Goal: Communication & Community: Answer question/provide support

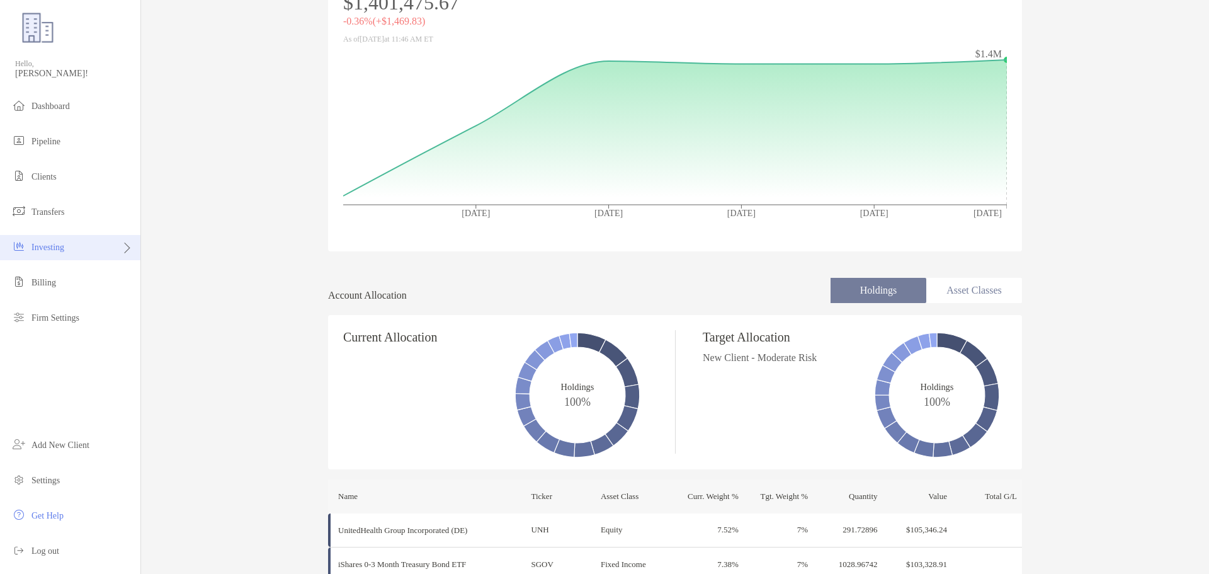
scroll to position [161, 0]
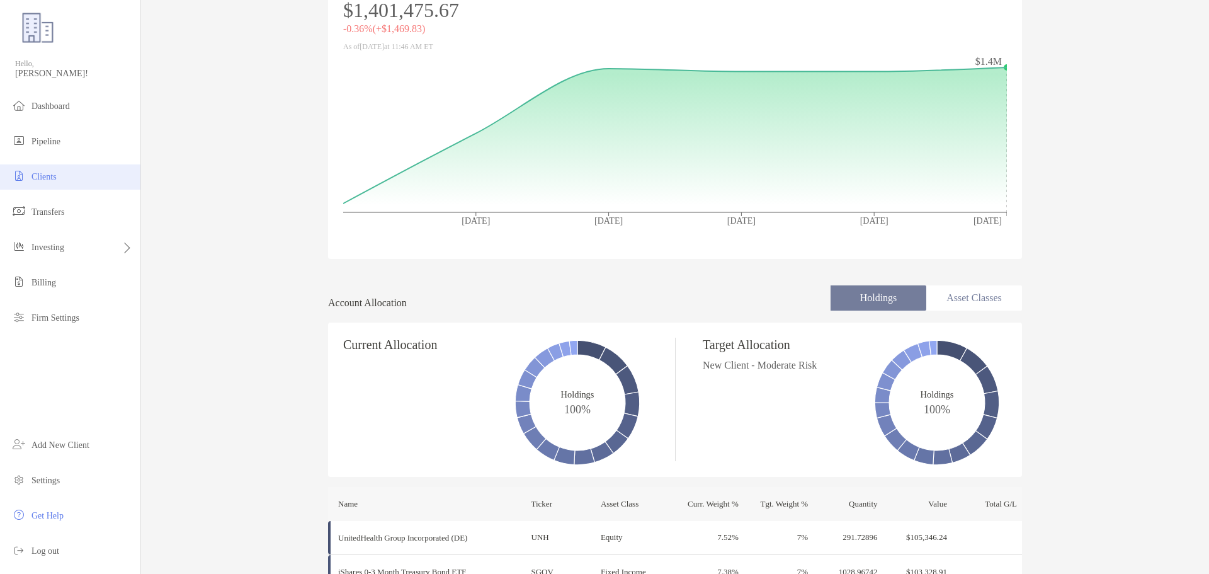
click at [40, 180] on span "Clients" at bounding box center [43, 176] width 25 height 9
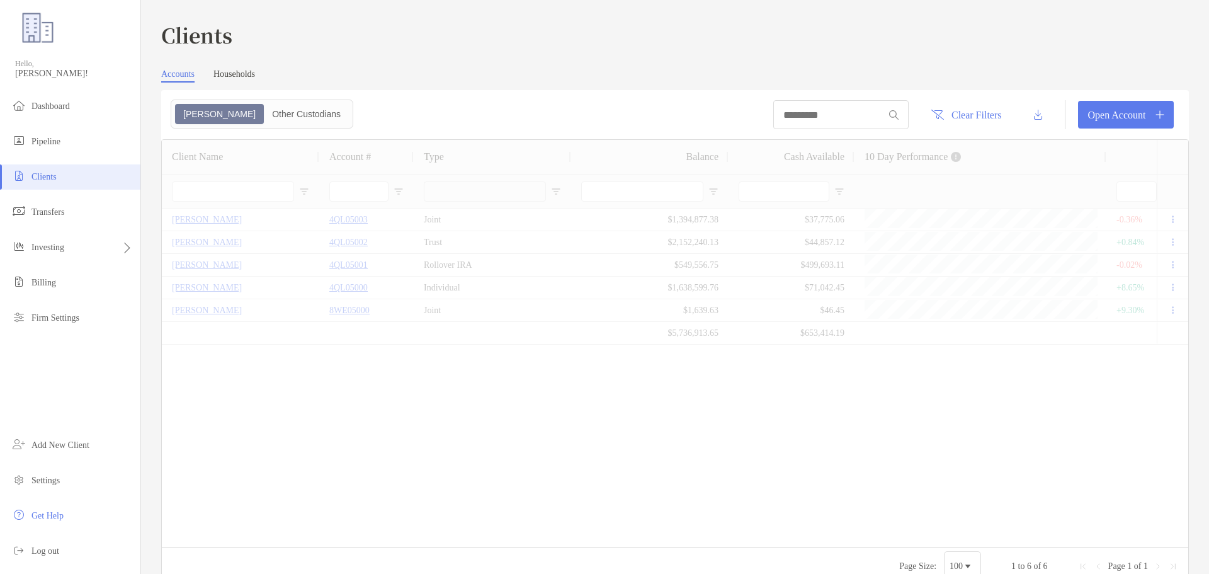
type input "***"
click at [265, 119] on div "Other Custodians" at bounding box center [306, 114] width 82 height 18
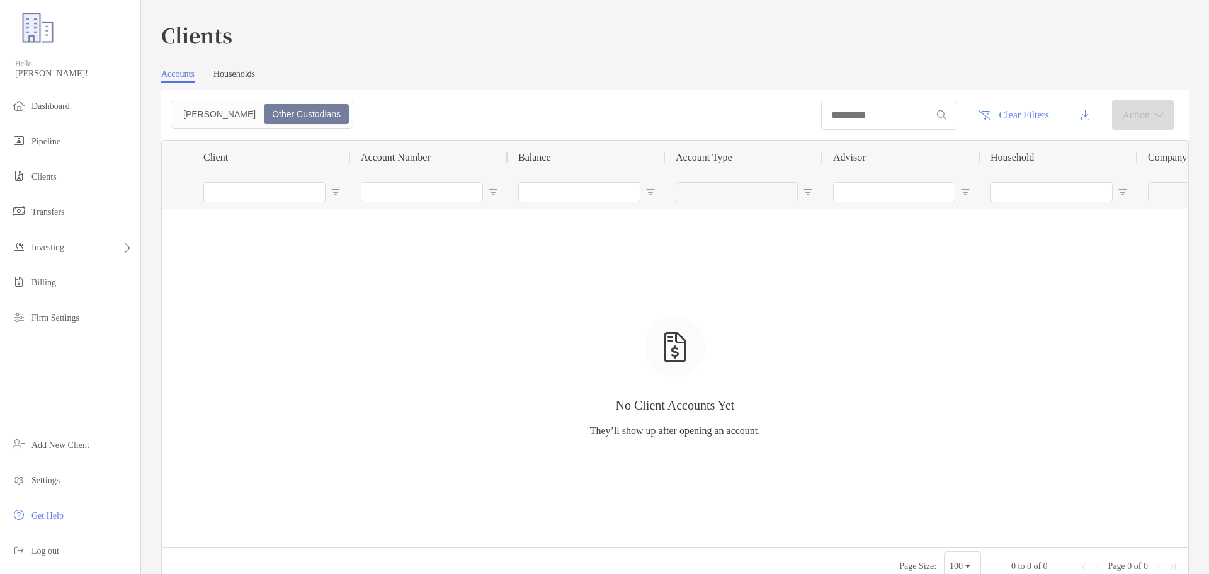
click at [232, 79] on link "Households" at bounding box center [234, 75] width 42 height 13
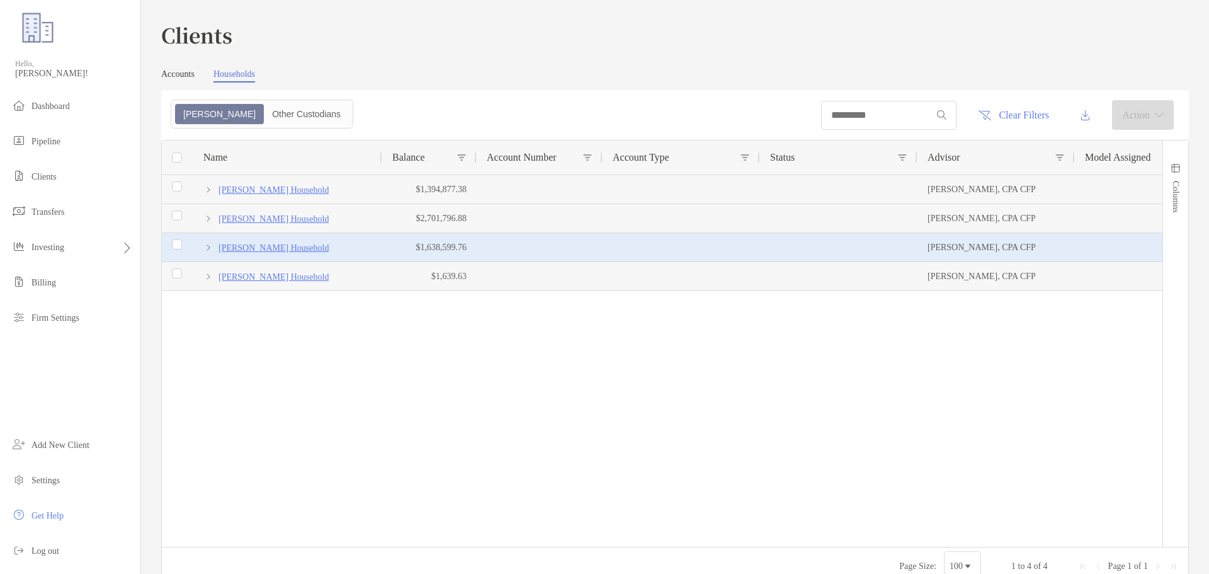
click at [270, 247] on p "Rachael Mckee's Household" at bounding box center [274, 248] width 110 height 16
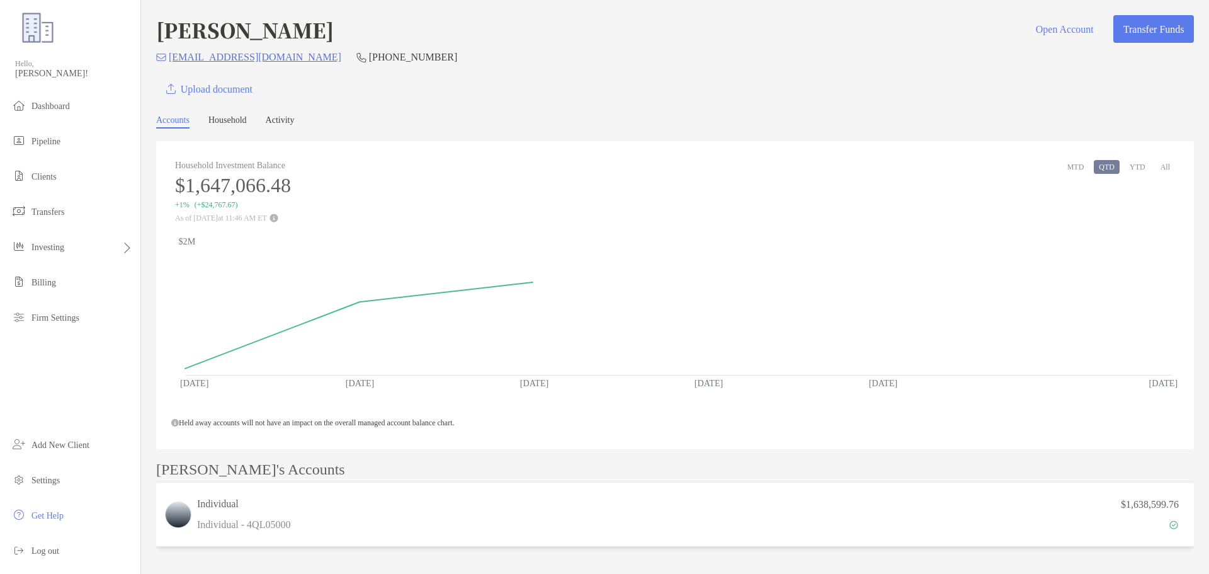
scroll to position [121, 0]
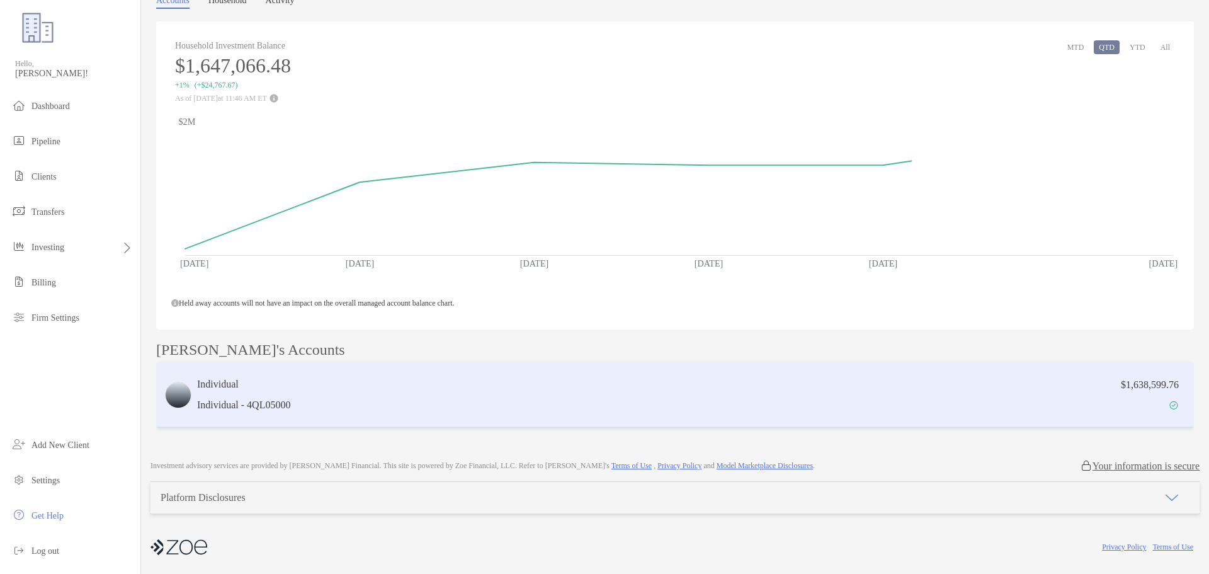
click at [279, 399] on p "Individual - 4QL05000" at bounding box center [243, 405] width 93 height 16
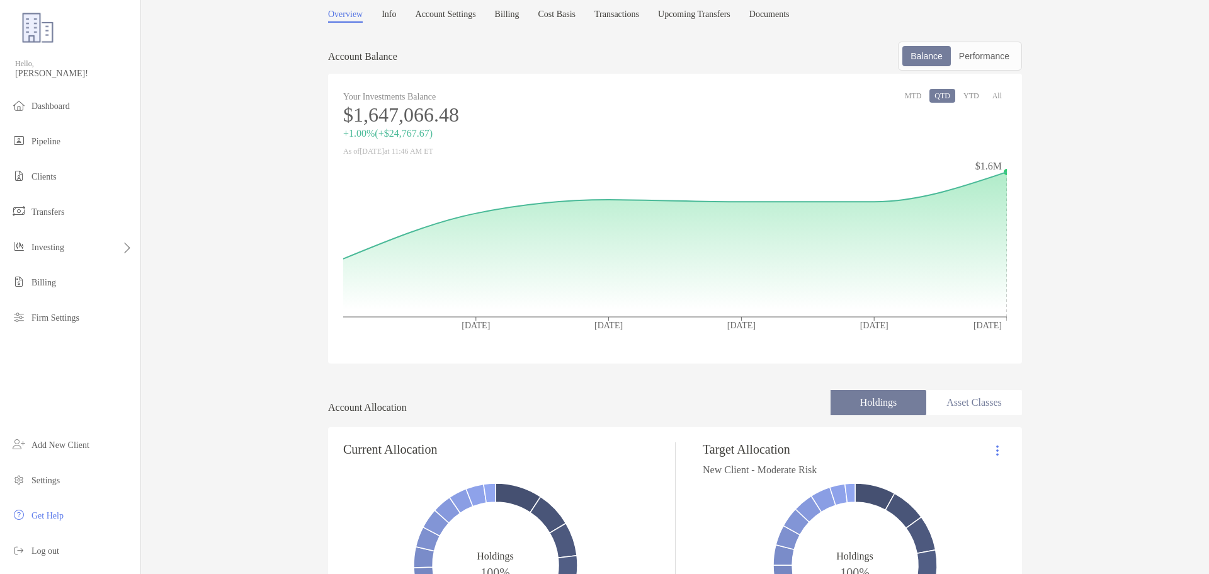
scroll to position [189, 0]
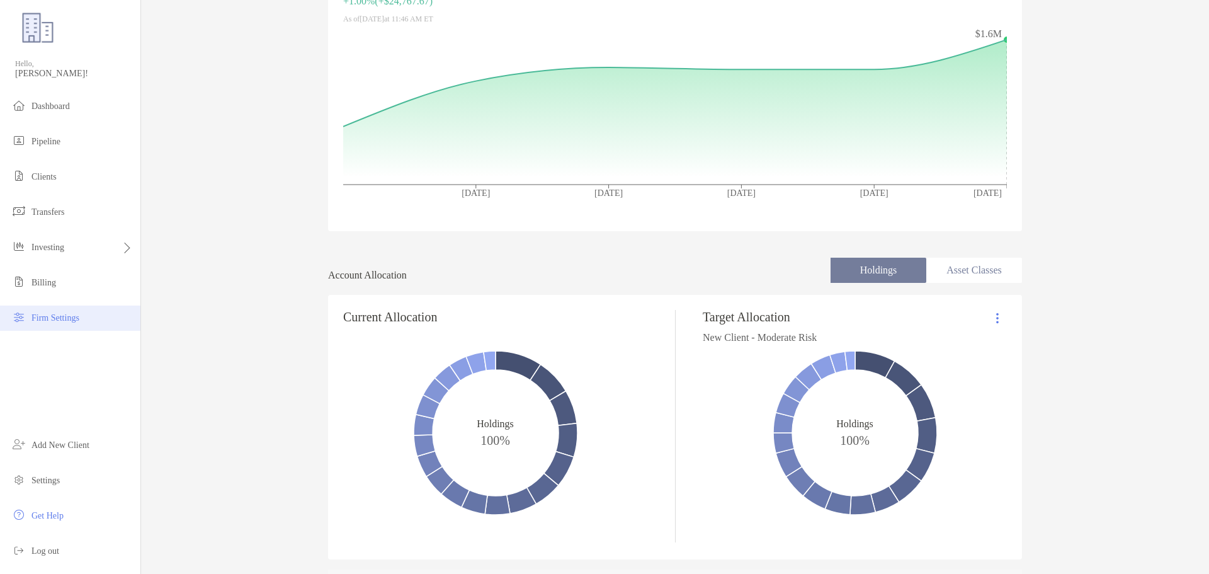
click at [72, 319] on span "Firm Settings" at bounding box center [55, 317] width 48 height 9
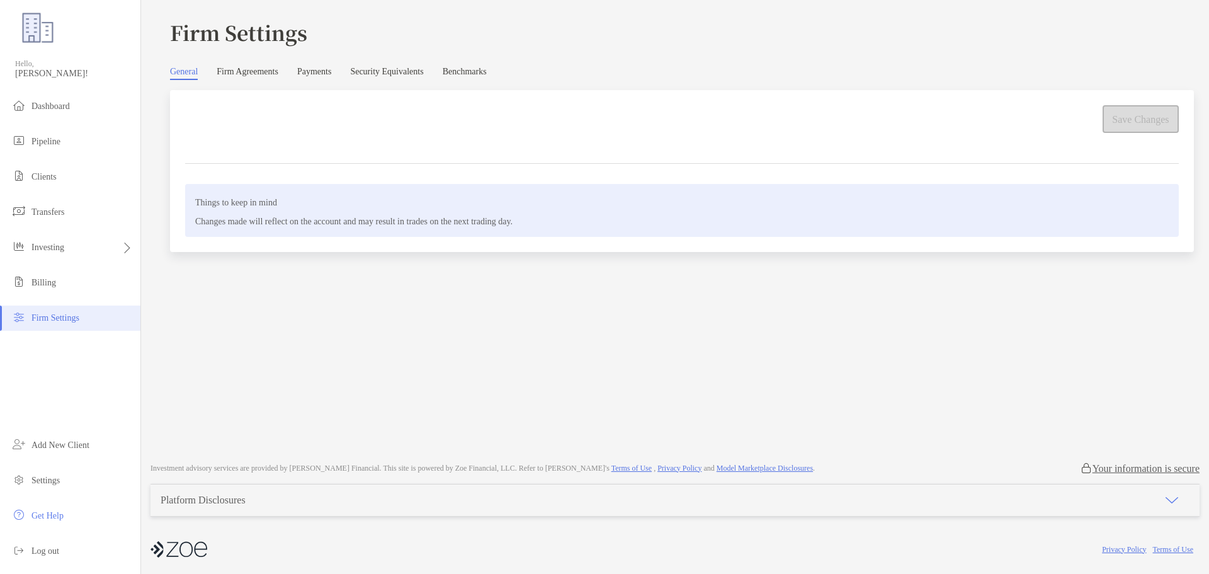
scroll to position [16, 0]
click at [60, 145] on span "Pipeline" at bounding box center [45, 141] width 29 height 9
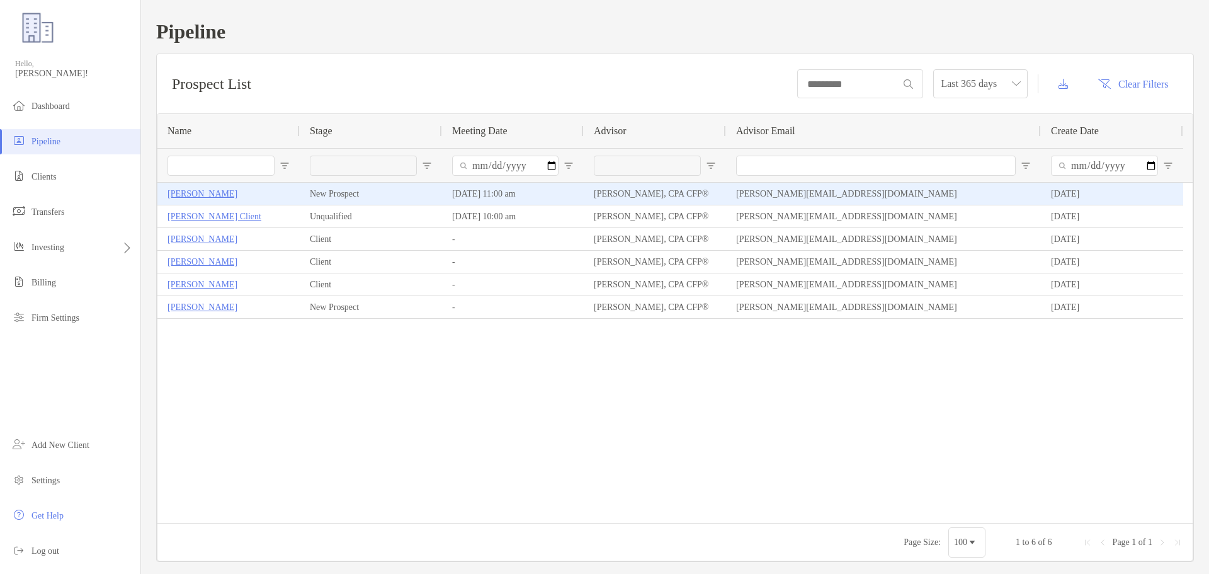
click at [186, 190] on p "[PERSON_NAME]" at bounding box center [203, 194] width 70 height 16
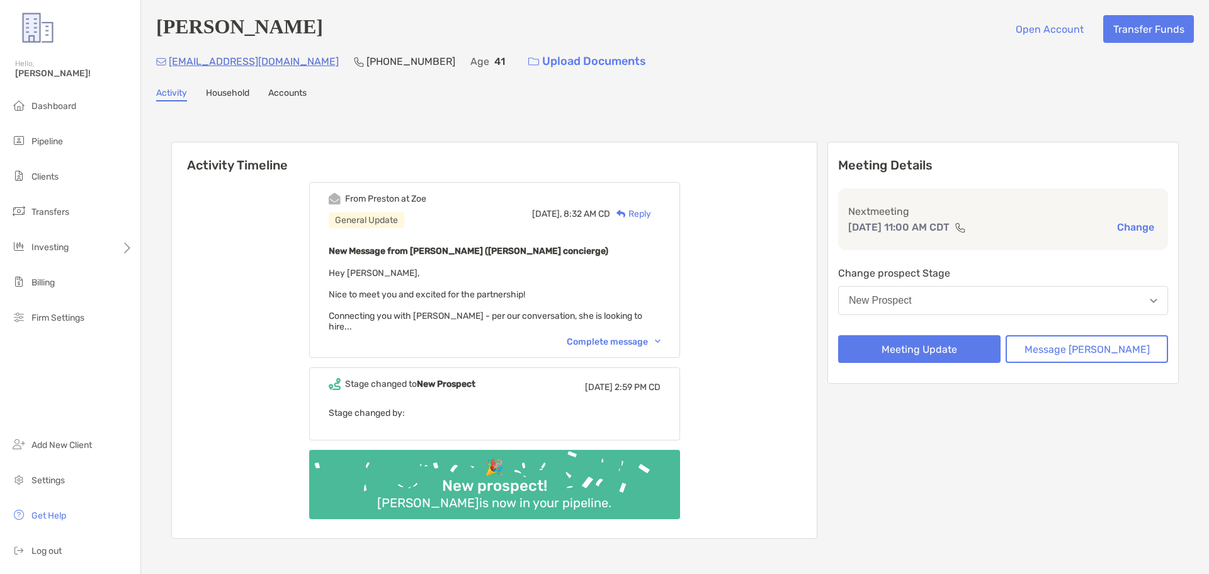
click at [646, 212] on div "Reply" at bounding box center [630, 213] width 41 height 13
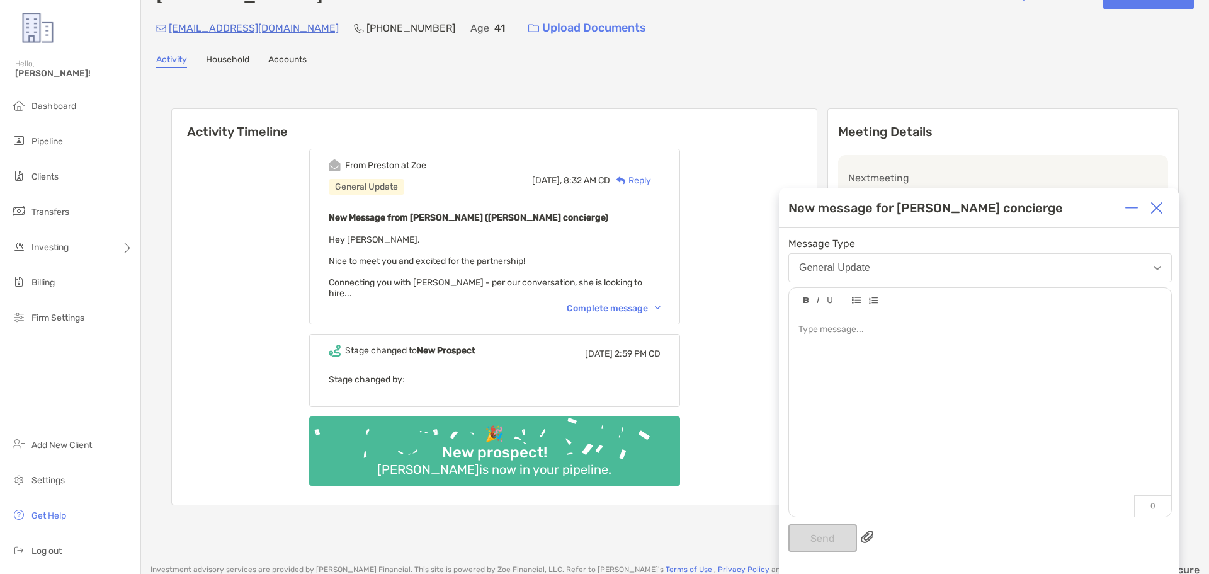
scroll to position [63, 0]
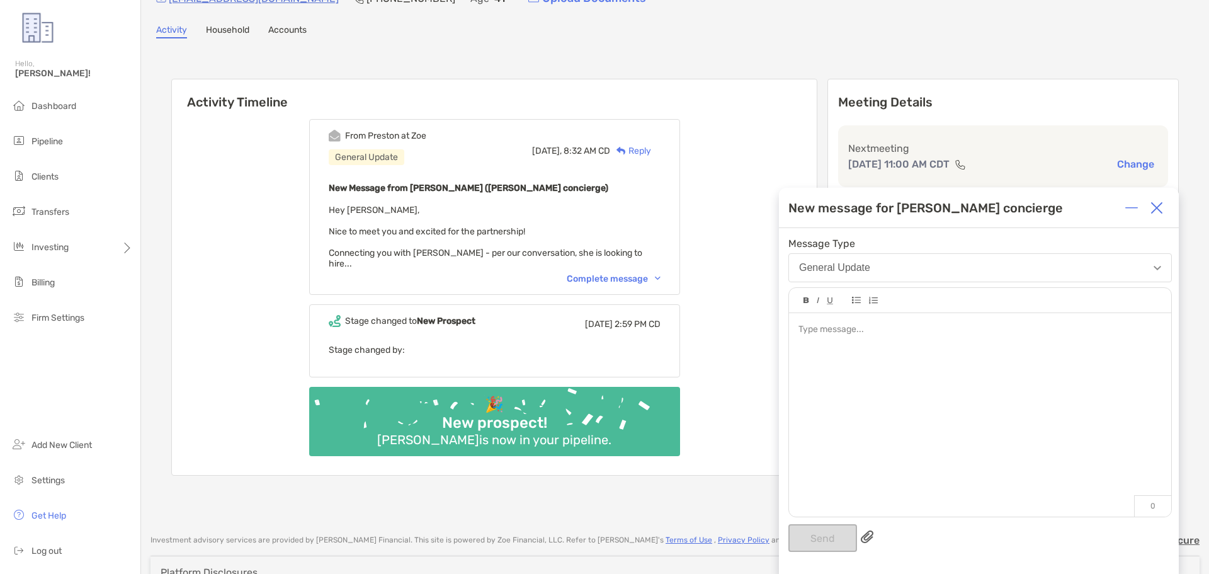
click at [627, 273] on div "Complete message" at bounding box center [614, 278] width 94 height 11
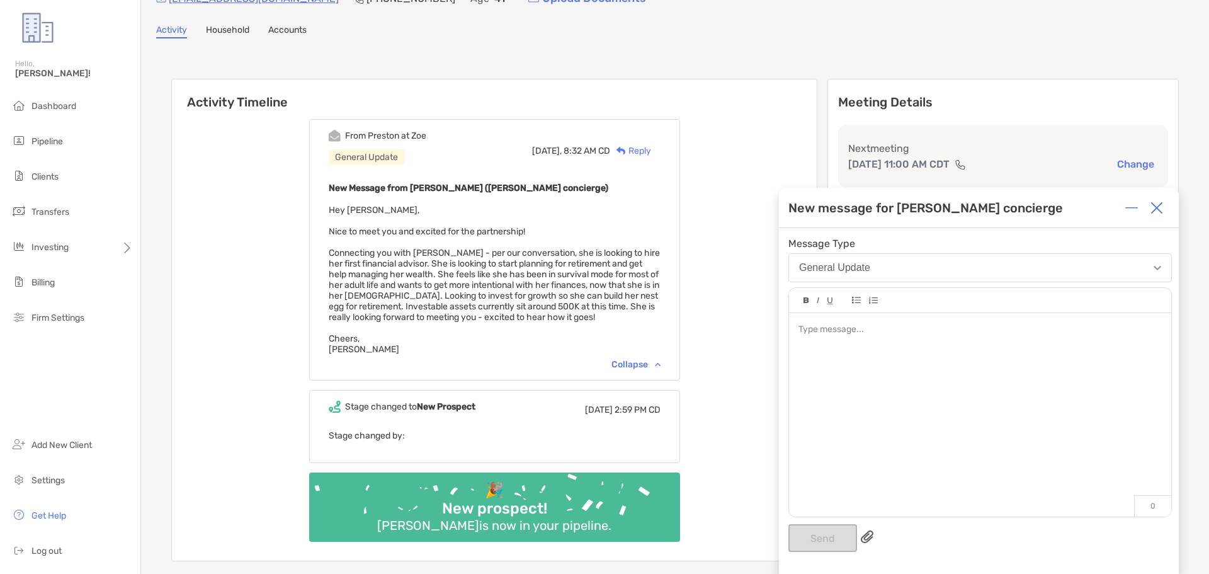
click at [894, 343] on div at bounding box center [980, 408] width 382 height 191
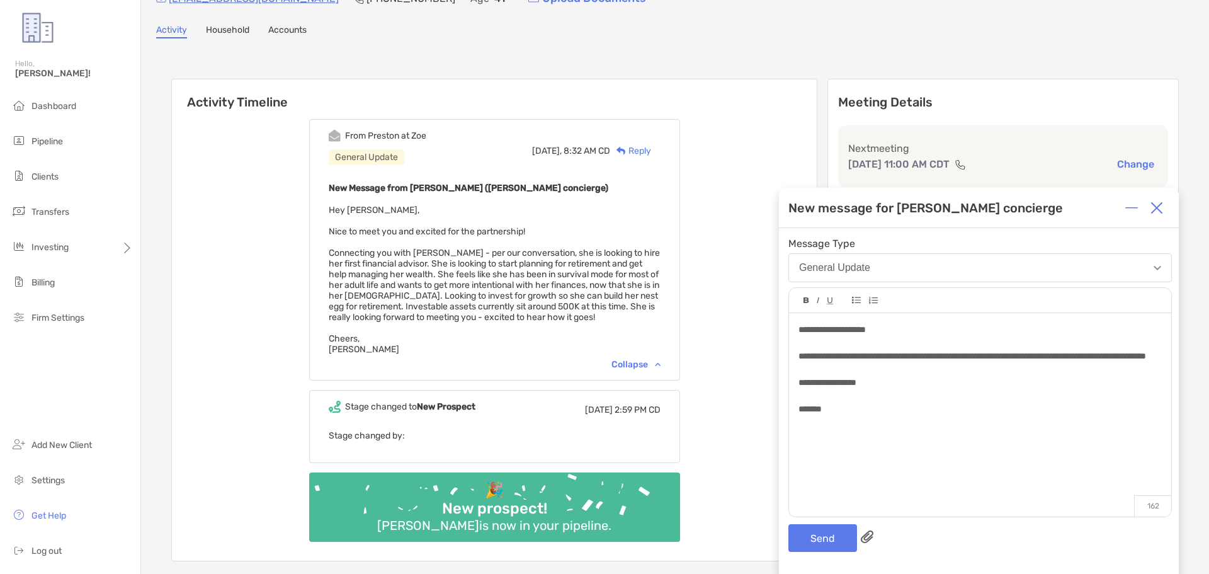
click at [798, 355] on span "**********" at bounding box center [972, 355] width 348 height 9
click at [1138, 265] on button "General Update" at bounding box center [979, 267] width 383 height 29
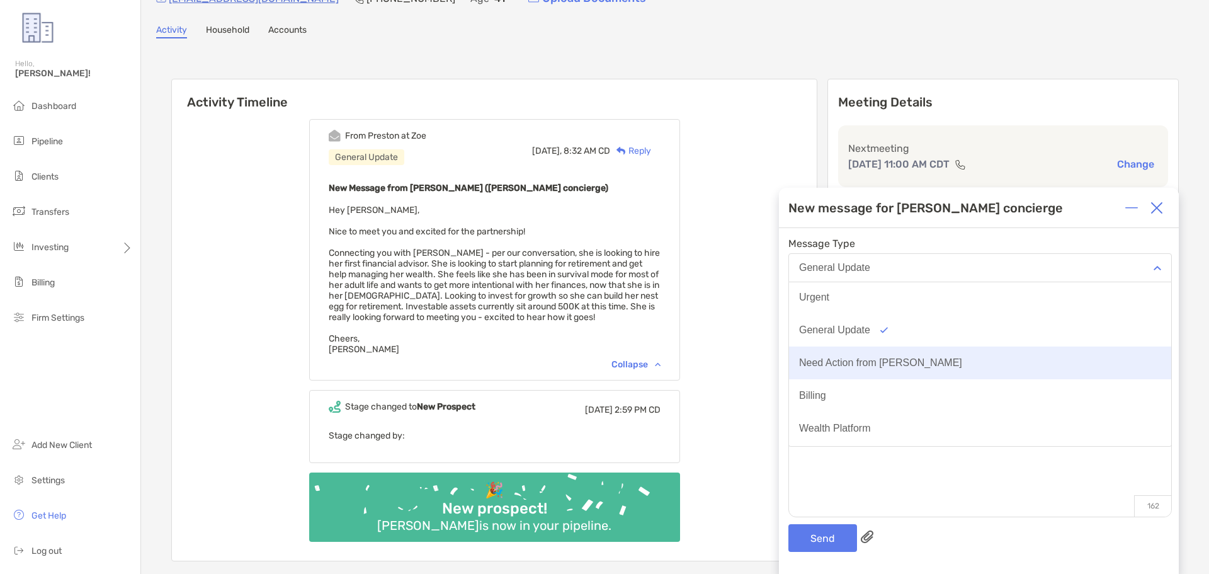
scroll to position [0, 0]
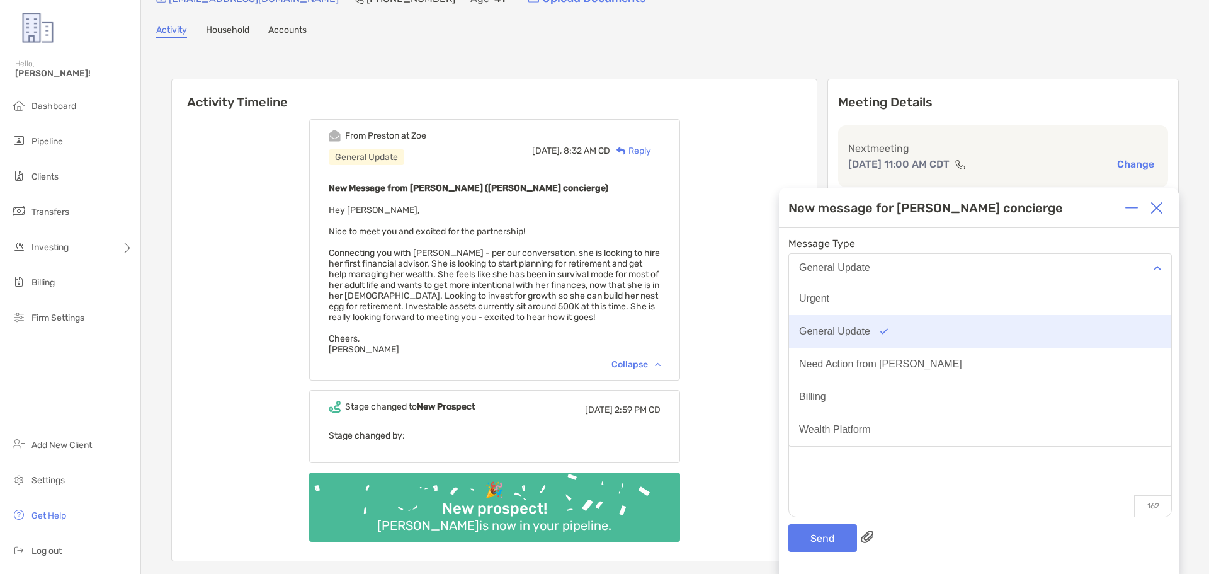
click at [819, 317] on button "General Update" at bounding box center [980, 331] width 382 height 33
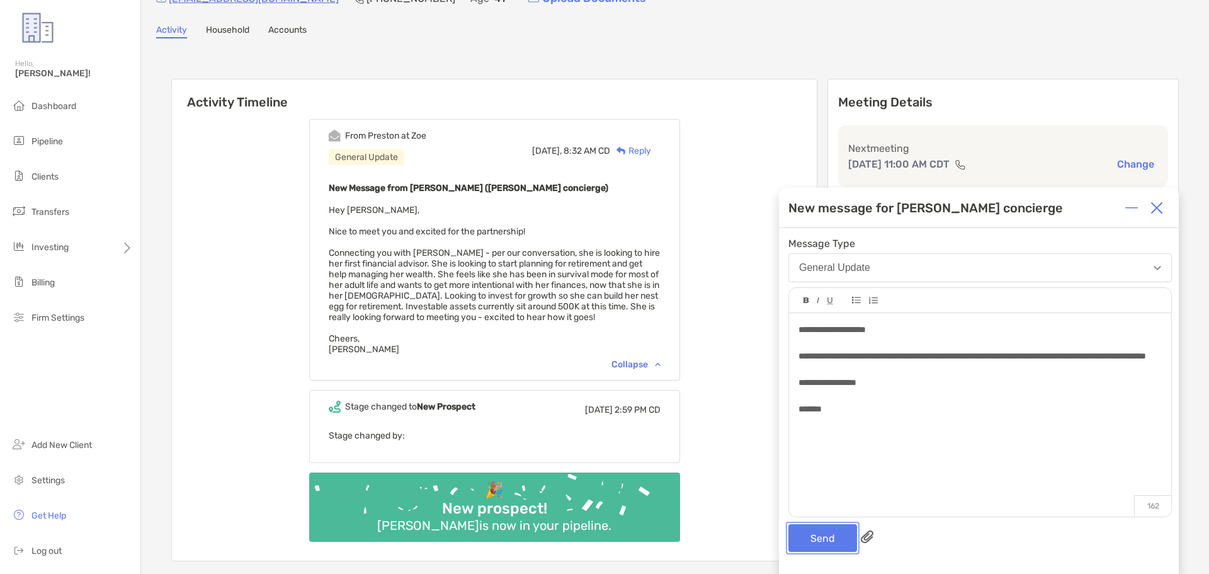
click at [834, 542] on button "Send" at bounding box center [822, 538] width 69 height 28
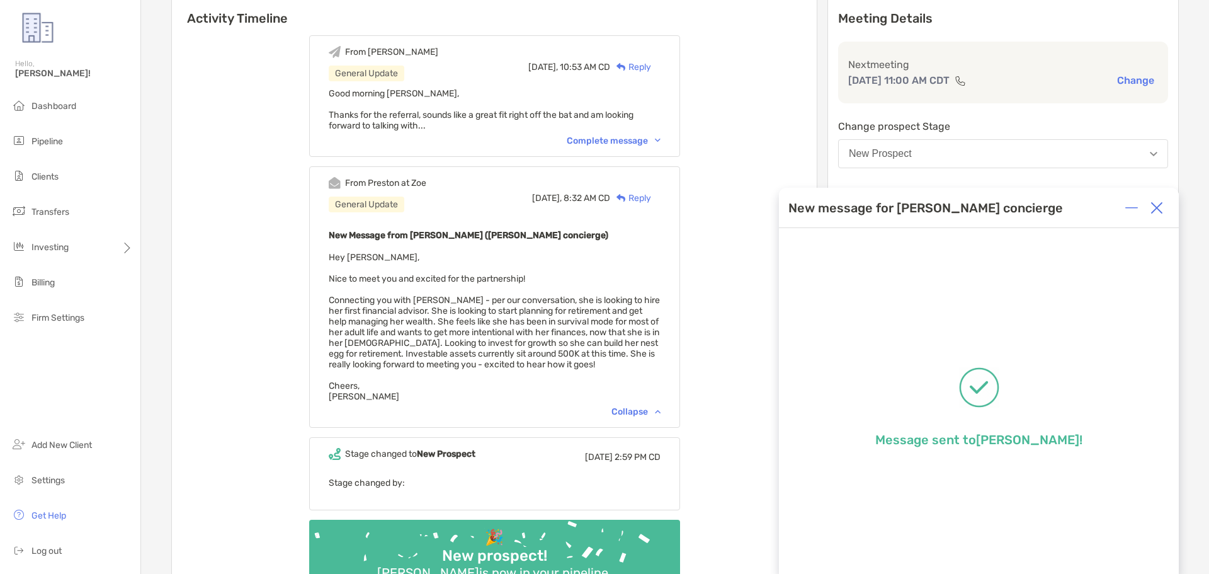
scroll to position [63, 0]
